Goal: Task Accomplishment & Management: Manage account settings

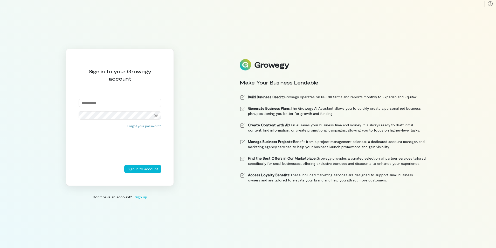
click at [94, 103] on input "email" at bounding box center [120, 103] width 83 height 8
type input "**********"
click at [124, 165] on button "Sign in to account" at bounding box center [142, 169] width 37 height 8
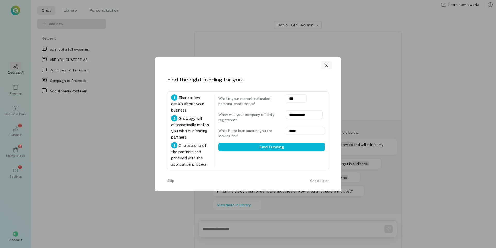
click at [327, 65] on icon at bounding box center [326, 65] width 5 height 5
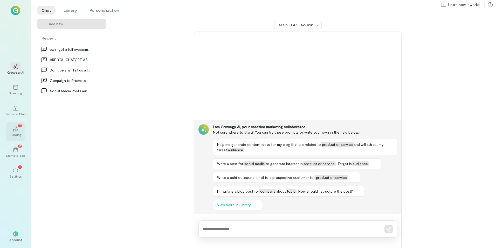
click at [13, 132] on div "02 7" at bounding box center [15, 129] width 11 height 8
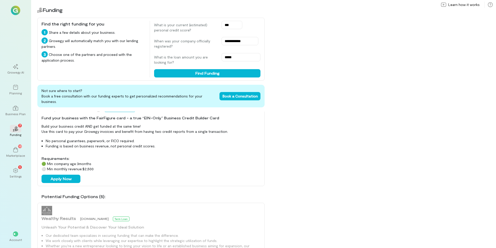
scroll to position [130, 0]
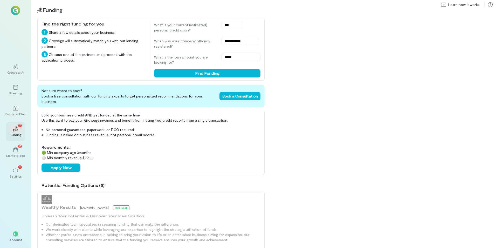
click at [17, 126] on div "02 7" at bounding box center [15, 129] width 11 height 8
click at [17, 153] on div "13" at bounding box center [15, 149] width 11 height 8
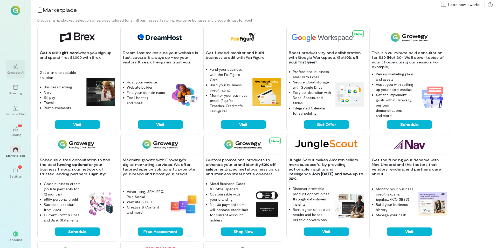
click at [17, 69] on div at bounding box center [15, 66] width 11 height 8
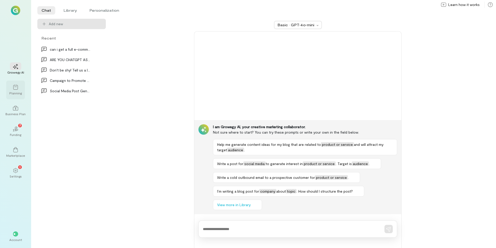
click at [19, 92] on div "Planning" at bounding box center [15, 93] width 12 height 4
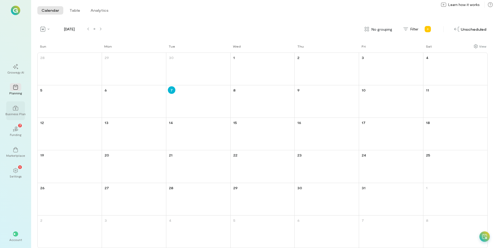
click at [15, 111] on div at bounding box center [15, 108] width 11 height 8
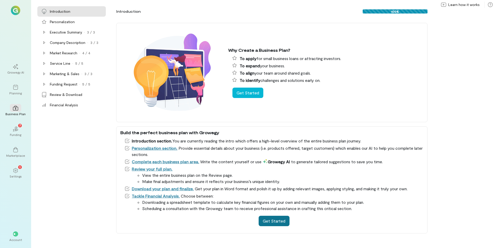
click at [273, 224] on button "Get Started" at bounding box center [274, 220] width 31 height 10
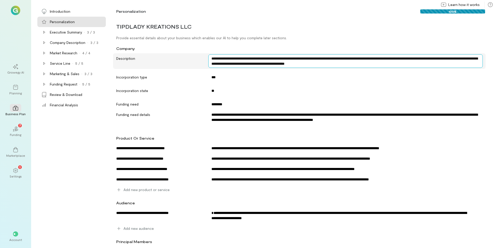
click at [231, 61] on textarea "**********" at bounding box center [345, 60] width 275 height 13
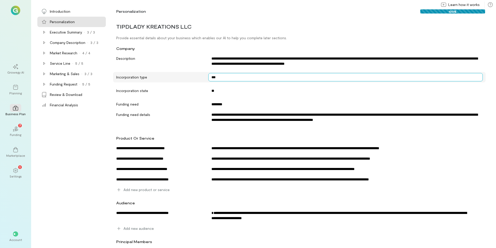
click at [216, 76] on textarea "***" at bounding box center [345, 77] width 275 height 8
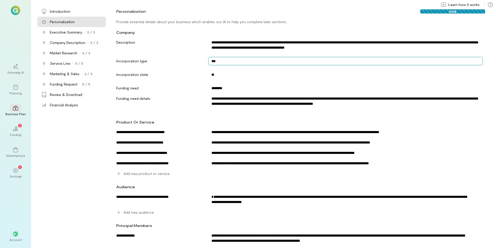
scroll to position [24, 0]
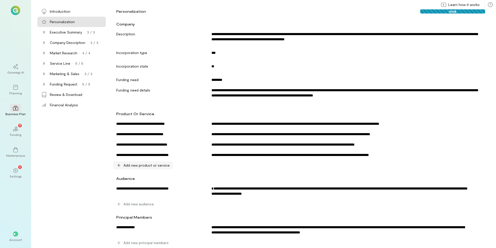
click at [153, 164] on span "Add new product or service" at bounding box center [147, 164] width 46 height 5
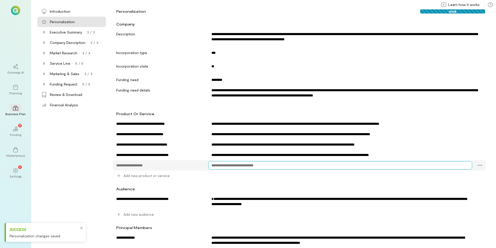
click at [232, 166] on textarea at bounding box center [340, 165] width 264 height 8
click at [167, 163] on textarea at bounding box center [159, 165] width 93 height 8
type textarea "**********"
click at [289, 164] on textarea at bounding box center [340, 165] width 264 height 8
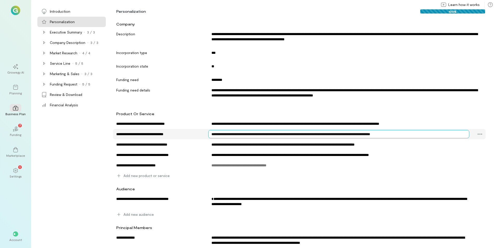
click at [418, 135] on textarea "**********" at bounding box center [338, 134] width 261 height 8
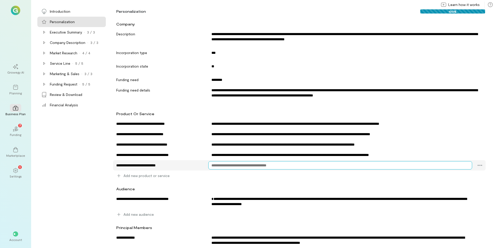
click at [261, 167] on textarea at bounding box center [340, 165] width 264 height 8
paste textarea "**********"
drag, startPoint x: 217, startPoint y: 165, endPoint x: 232, endPoint y: 165, distance: 15.1
click at [232, 165] on textarea "**********" at bounding box center [338, 165] width 261 height 8
type textarea "**********"
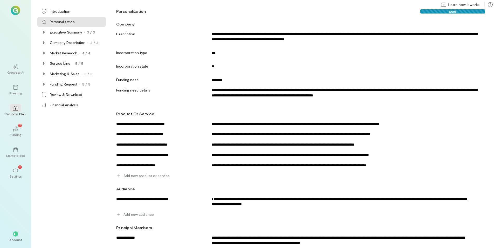
click at [404, 174] on div "Add new product or service" at bounding box center [299, 175] width 373 height 10
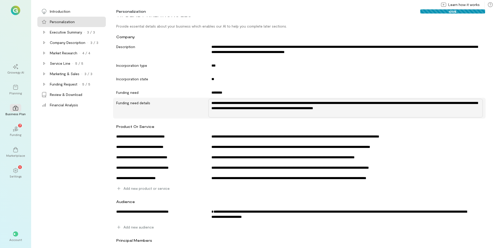
scroll to position [0, 0]
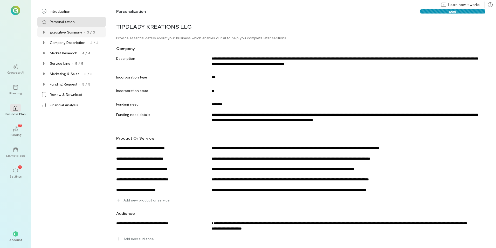
click at [71, 30] on div "Executive Summary" at bounding box center [66, 32] width 32 height 5
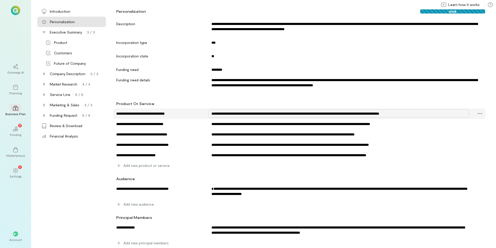
scroll to position [35, 0]
click at [69, 114] on div "Funding Request" at bounding box center [64, 115] width 28 height 5
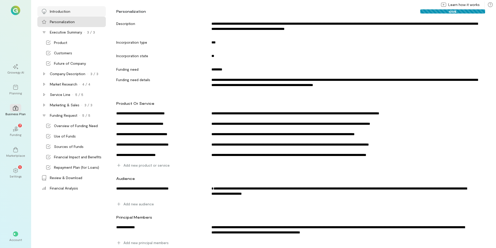
click at [61, 11] on div "Introduction" at bounding box center [60, 11] width 21 height 5
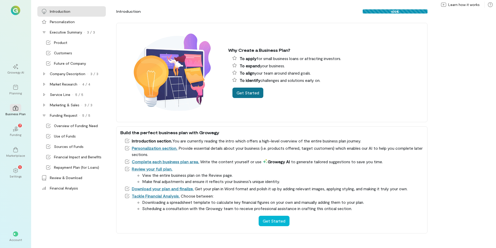
click at [244, 93] on button "Get Started" at bounding box center [248, 92] width 31 height 10
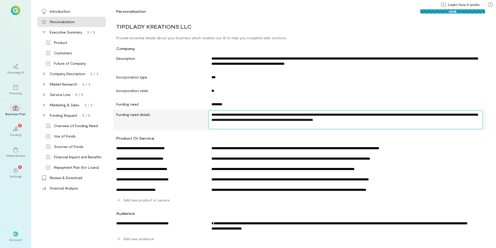
click at [224, 117] on textarea "**********" at bounding box center [345, 119] width 275 height 19
click at [411, 121] on textarea "**********" at bounding box center [345, 119] width 275 height 19
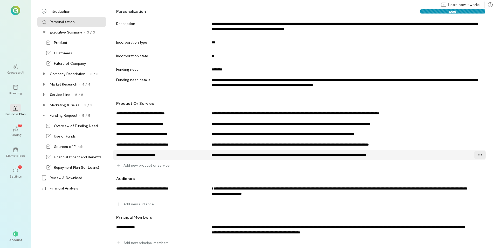
click at [477, 154] on icon at bounding box center [479, 154] width 5 height 5
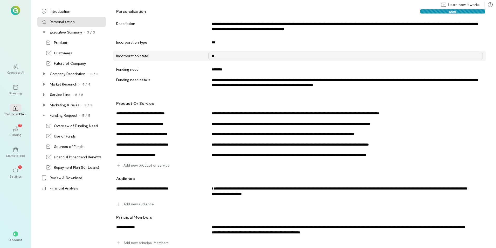
click at [481, 62] on div "**********" at bounding box center [304, 132] width 384 height 231
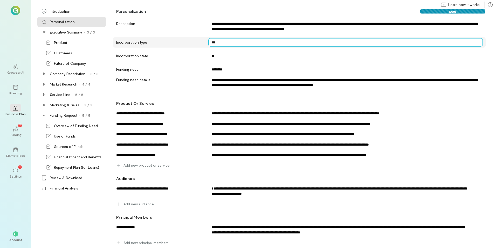
click at [421, 44] on textarea "***" at bounding box center [345, 42] width 275 height 8
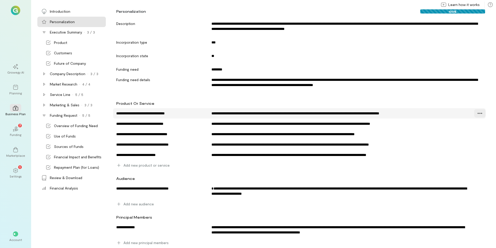
click at [477, 112] on icon at bounding box center [479, 113] width 5 height 5
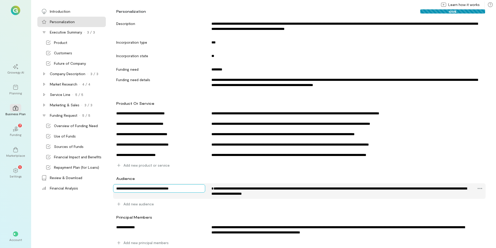
drag, startPoint x: 161, startPoint y: 186, endPoint x: 196, endPoint y: 190, distance: 34.8
click at [196, 190] on textarea "**********" at bounding box center [159, 188] width 92 height 8
drag, startPoint x: 201, startPoint y: 196, endPoint x: 197, endPoint y: 195, distance: 4.0
click at [197, 195] on div "**********" at bounding box center [299, 191] width 373 height 16
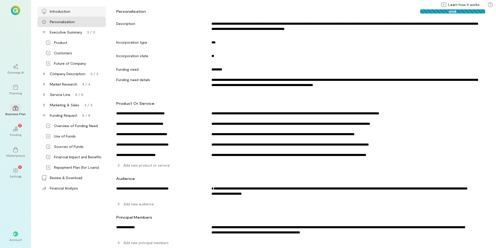
click at [63, 9] on div "Introduction" at bounding box center [60, 11] width 21 height 5
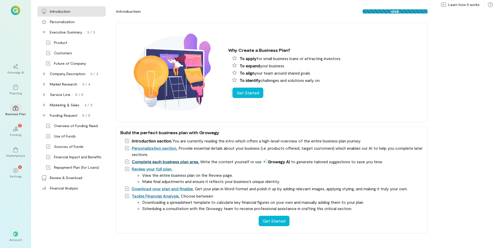
click at [187, 162] on link "Complete each business plan area." at bounding box center [165, 161] width 67 height 5
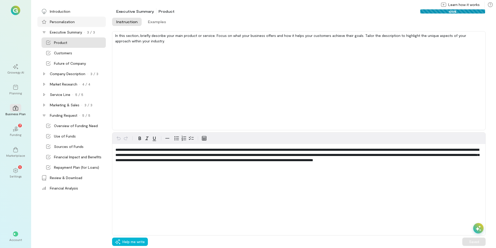
click at [74, 21] on div "Personalization" at bounding box center [62, 21] width 25 height 5
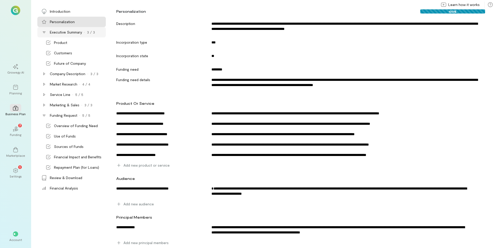
click at [65, 30] on div "Executive Summary" at bounding box center [66, 32] width 32 height 5
click at [67, 30] on div "Executive Summary" at bounding box center [66, 32] width 32 height 5
click at [67, 42] on div "Product" at bounding box center [60, 42] width 13 height 5
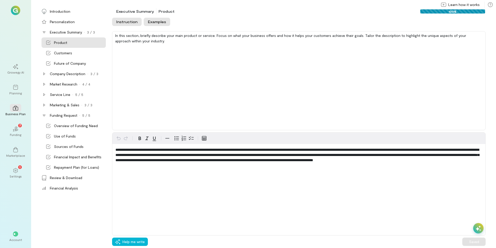
click at [152, 21] on button "Examples" at bounding box center [157, 22] width 26 height 8
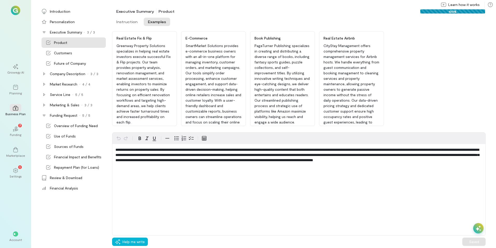
scroll to position [19, 0]
click at [476, 232] on div at bounding box center [478, 228] width 10 height 10
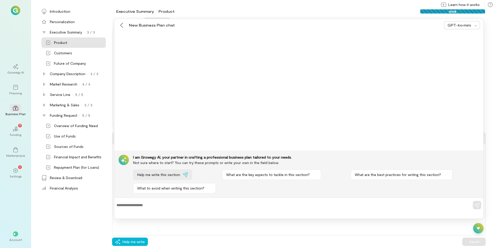
click at [176, 175] on span "Help me write this section." at bounding box center [159, 174] width 44 height 5
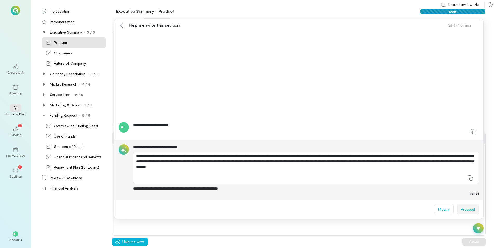
click at [474, 208] on button "Proceed" at bounding box center [468, 208] width 22 height 11
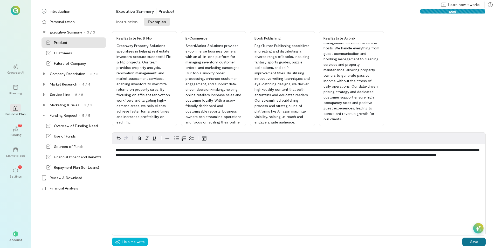
click at [476, 243] on button "Save" at bounding box center [473, 241] width 23 height 8
click at [75, 52] on div "Customers" at bounding box center [79, 52] width 51 height 5
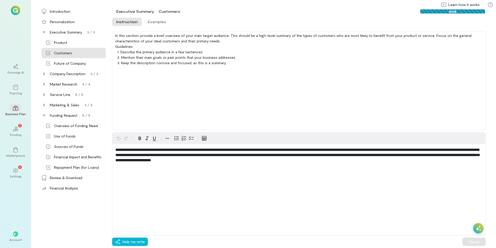
click at [477, 226] on icon at bounding box center [478, 227] width 5 height 5
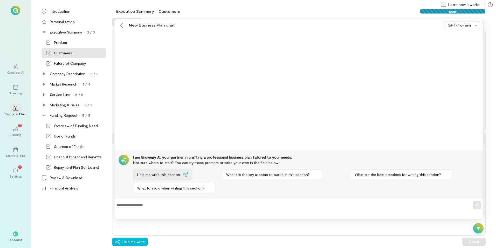
click at [164, 177] on button "Help me write this section." at bounding box center [162, 174] width 59 height 10
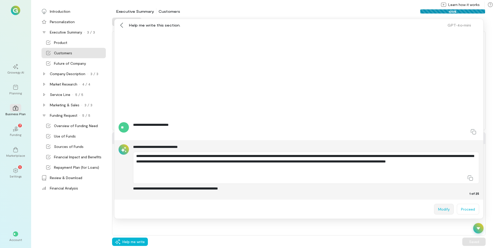
click at [441, 207] on button "Modify" at bounding box center [444, 208] width 20 height 11
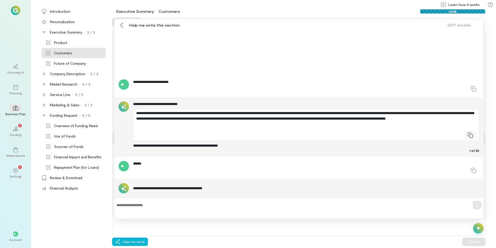
click at [472, 134] on icon at bounding box center [470, 134] width 5 height 5
click at [481, 231] on div at bounding box center [478, 228] width 10 height 10
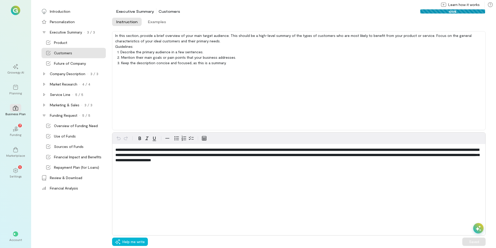
click at [462, 188] on div "**********" at bounding box center [299, 183] width 374 height 103
click at [478, 227] on icon at bounding box center [478, 227] width 5 height 5
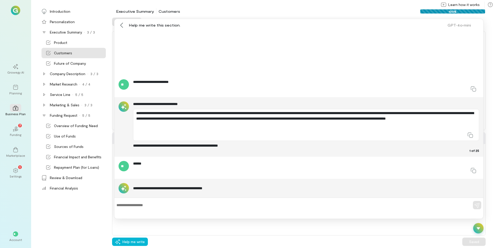
click at [160, 215] on div "To insert a variable, start typing ‘[’ and choose from the list of variables" at bounding box center [298, 207] width 369 height 21
click at [127, 207] on textarea at bounding box center [292, 204] width 350 height 5
type textarea "**********"
click at [477, 205] on icon "button" at bounding box center [477, 205] width 5 height 5
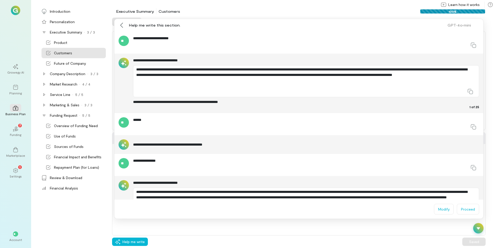
scroll to position [36, 0]
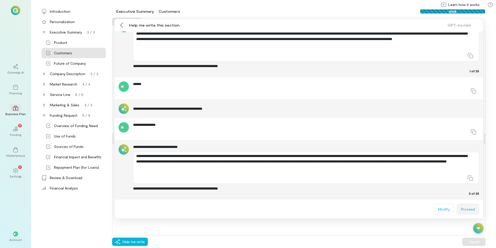
click at [466, 207] on button "Proceed" at bounding box center [468, 208] width 22 height 11
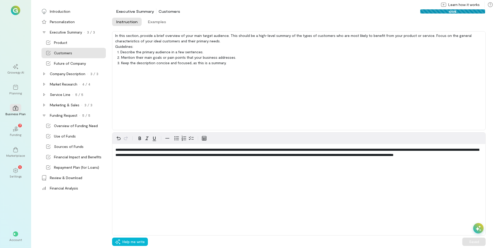
click at [479, 226] on icon at bounding box center [478, 227] width 5 height 5
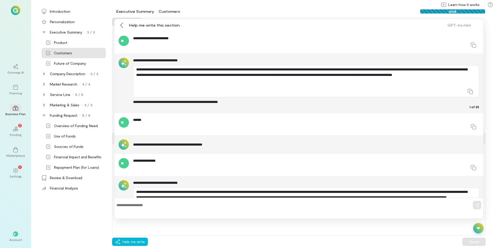
scroll to position [79, 0]
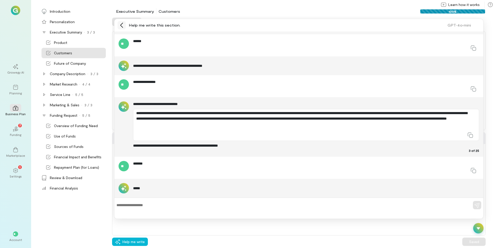
click at [120, 24] on icon at bounding box center [121, 25] width 5 height 5
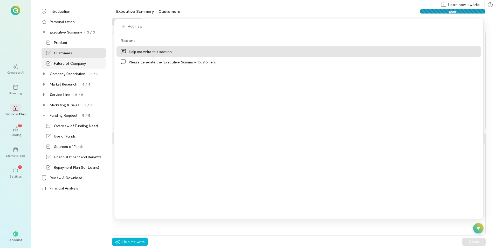
click at [67, 63] on div "Future of Company" at bounding box center [70, 63] width 32 height 5
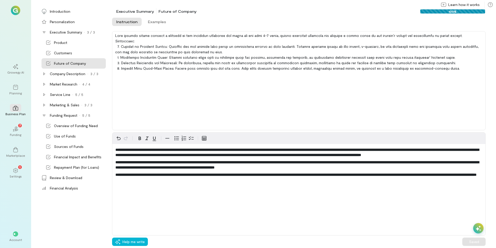
click at [480, 227] on icon at bounding box center [478, 227] width 5 height 5
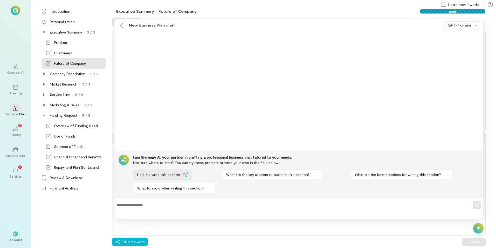
click at [163, 175] on span "Help me write this section." at bounding box center [159, 174] width 44 height 5
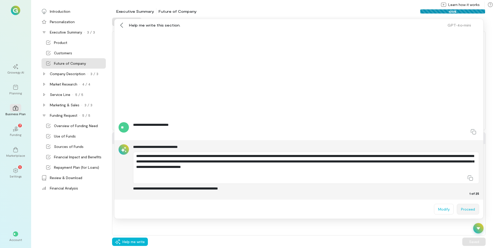
click at [466, 208] on button "Proceed" at bounding box center [468, 208] width 22 height 11
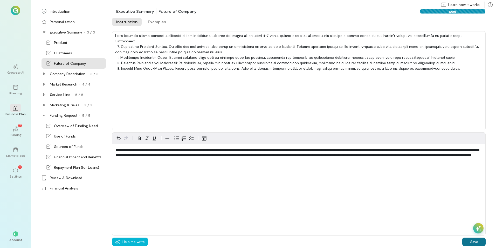
click at [475, 241] on button "Save" at bounding box center [473, 241] width 23 height 8
click at [69, 73] on div "Company Description" at bounding box center [68, 73] width 36 height 5
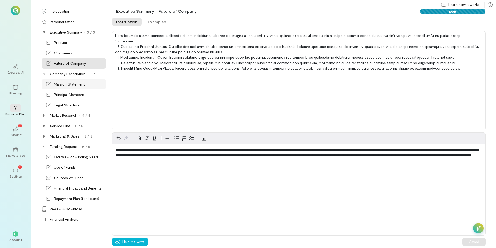
click at [69, 82] on div "Mission Statement" at bounding box center [69, 83] width 31 height 5
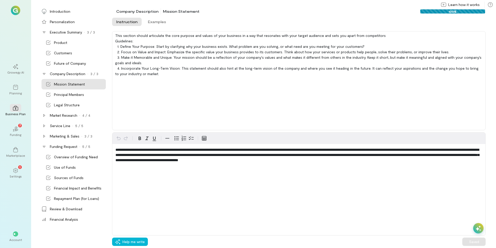
click at [477, 226] on icon at bounding box center [478, 227] width 5 height 5
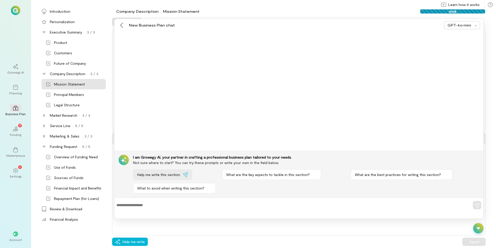
drag, startPoint x: 164, startPoint y: 175, endPoint x: 176, endPoint y: 174, distance: 12.2
click at [164, 175] on span "Help me write this section." at bounding box center [159, 174] width 44 height 5
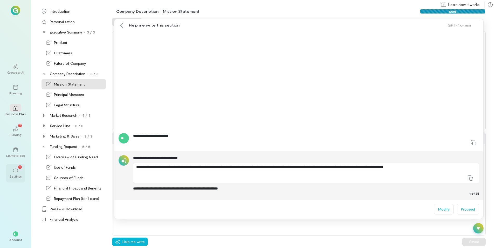
click at [17, 175] on div "Settings" at bounding box center [16, 176] width 12 height 4
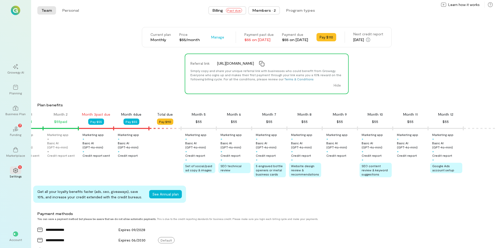
click at [264, 12] on div "Members · 2" at bounding box center [263, 10] width 23 height 5
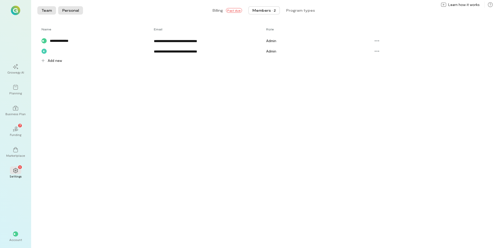
click at [69, 10] on button "Personal" at bounding box center [70, 10] width 25 height 8
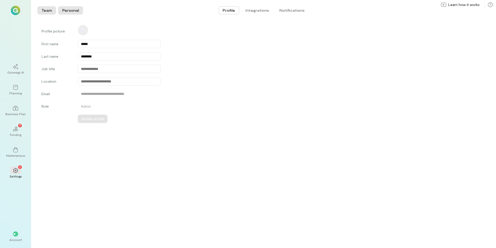
click at [44, 11] on button "Team" at bounding box center [46, 10] width 19 height 8
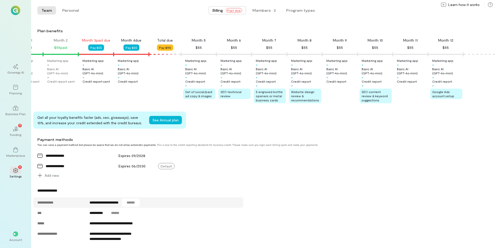
scroll to position [86, 0]
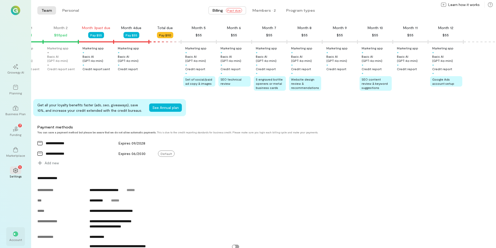
click at [15, 233] on span "**" at bounding box center [15, 233] width 4 height 3
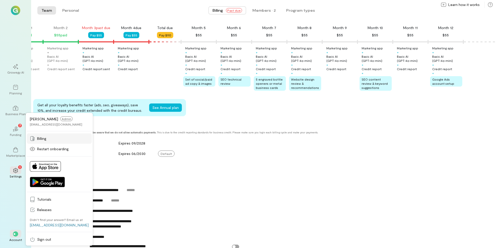
click at [42, 139] on span "Billing" at bounding box center [63, 138] width 52 height 5
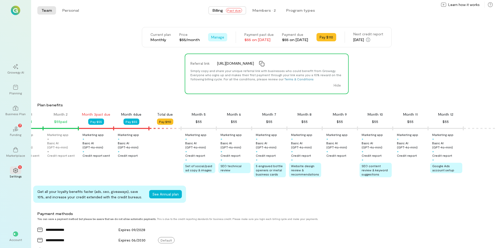
click at [211, 36] on span "Manage" at bounding box center [217, 37] width 13 height 5
click at [222, 58] on span "Cancel plan" at bounding box center [233, 58] width 26 height 5
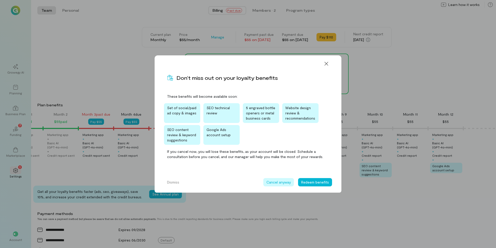
click at [279, 183] on button "Cancel anyway" at bounding box center [278, 182] width 31 height 8
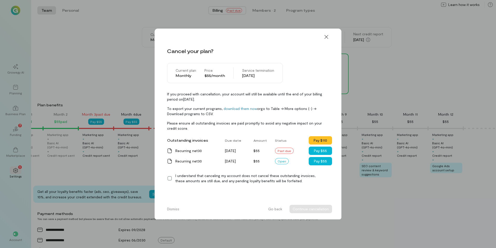
click at [168, 178] on icon at bounding box center [170, 178] width 4 height 4
click at [301, 206] on button "Continue cancellation" at bounding box center [311, 208] width 43 height 8
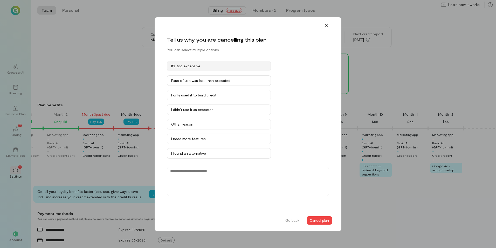
click at [198, 67] on div "It’s too expensive" at bounding box center [218, 65] width 95 height 5
click at [308, 221] on button "Cancel plan" at bounding box center [319, 220] width 25 height 8
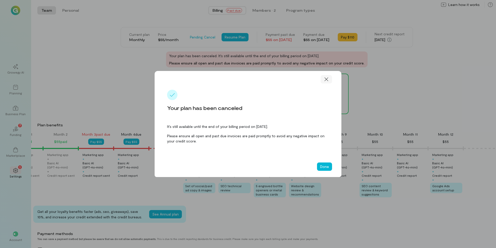
click at [327, 78] on icon at bounding box center [326, 79] width 5 height 5
